Goal: Check status

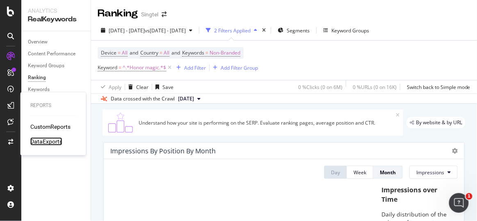
click at [48, 138] on div "DataExports" at bounding box center [46, 141] width 32 height 8
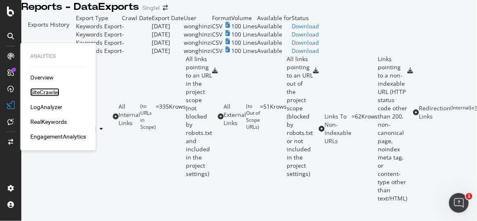
click at [53, 89] on div "SiteCrawler" at bounding box center [44, 92] width 29 height 8
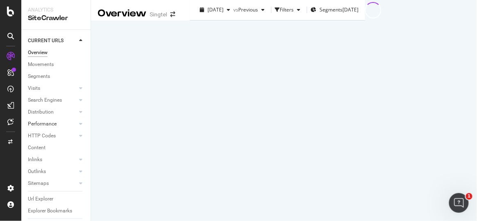
click at [57, 122] on link "Performance" at bounding box center [52, 124] width 49 height 9
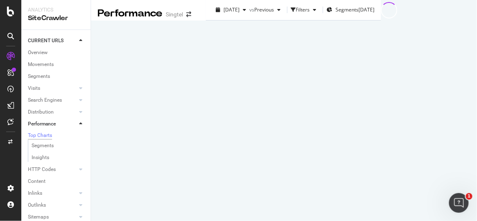
click at [381, 21] on div at bounding box center [389, 10] width 16 height 21
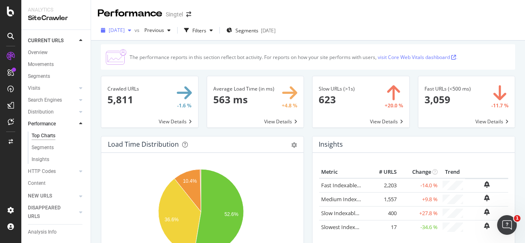
click at [135, 33] on div "[DATE]" at bounding box center [116, 30] width 37 height 12
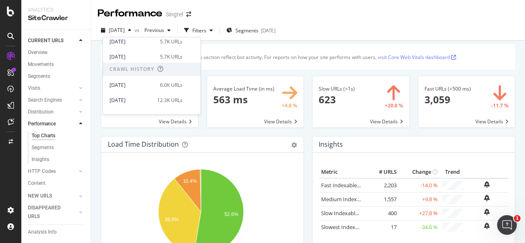
scroll to position [123, 0]
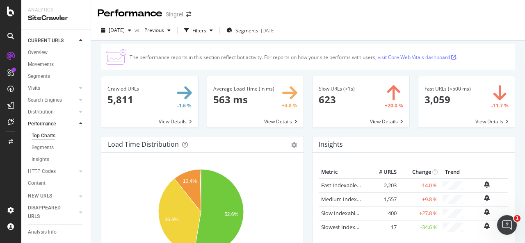
click at [339, 27] on div "2025 Aug. 3rd vs Previous Filters Segments 2025-04-22" at bounding box center [308, 32] width 434 height 16
click at [112, 28] on span "[DATE]" at bounding box center [117, 30] width 16 height 7
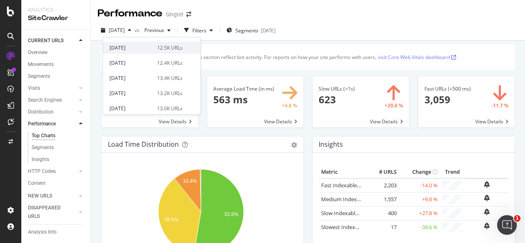
scroll to position [164, 0]
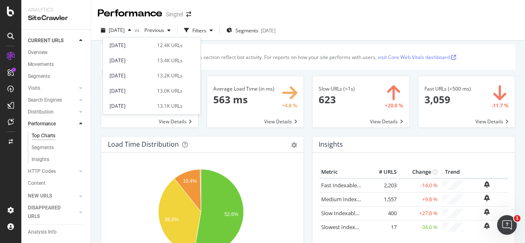
click at [328, 32] on div "2025 Aug. 3rd vs Previous Filters Segments 2025-04-22" at bounding box center [308, 32] width 434 height 16
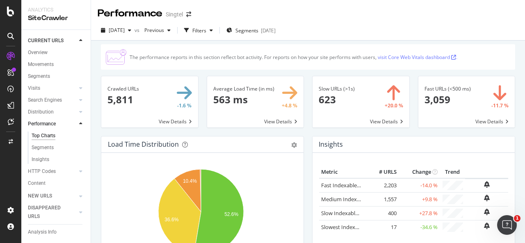
click at [267, 122] on span at bounding box center [255, 101] width 97 height 51
